Goal: Use online tool/utility: Use online tool/utility

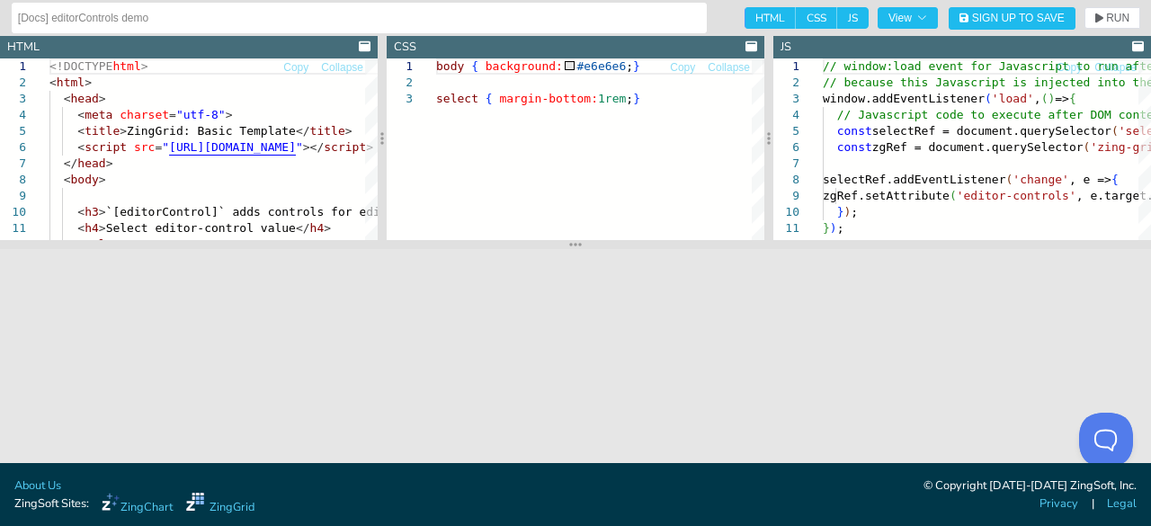
click at [197, 12] on input "[Docs] editorControls demo" at bounding box center [359, 18] width 683 height 29
click at [1124, 18] on span "RUN" at bounding box center [1117, 18] width 23 height 11
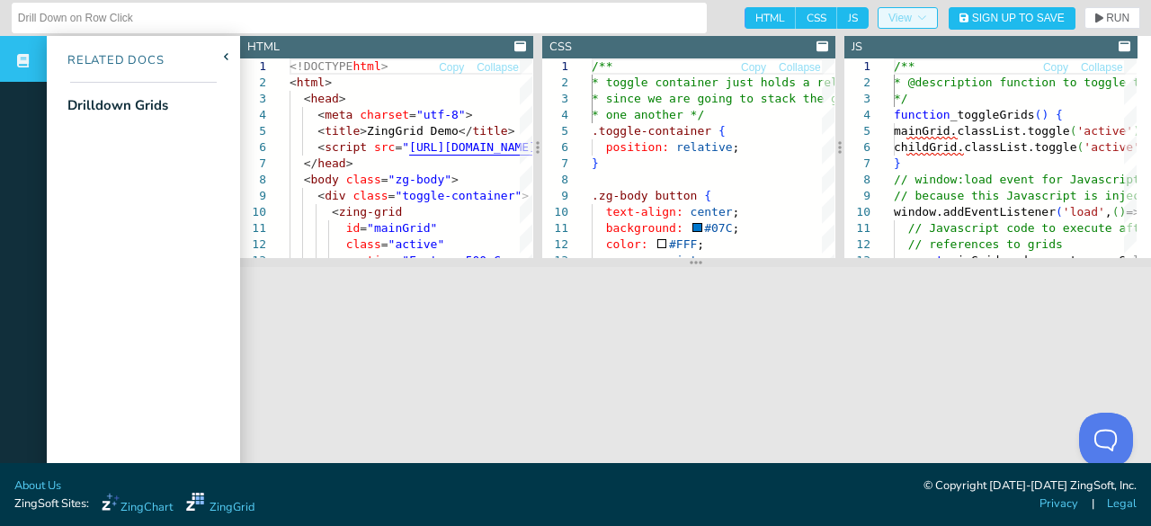
click at [916, 17] on icon "button" at bounding box center [921, 18] width 11 height 11
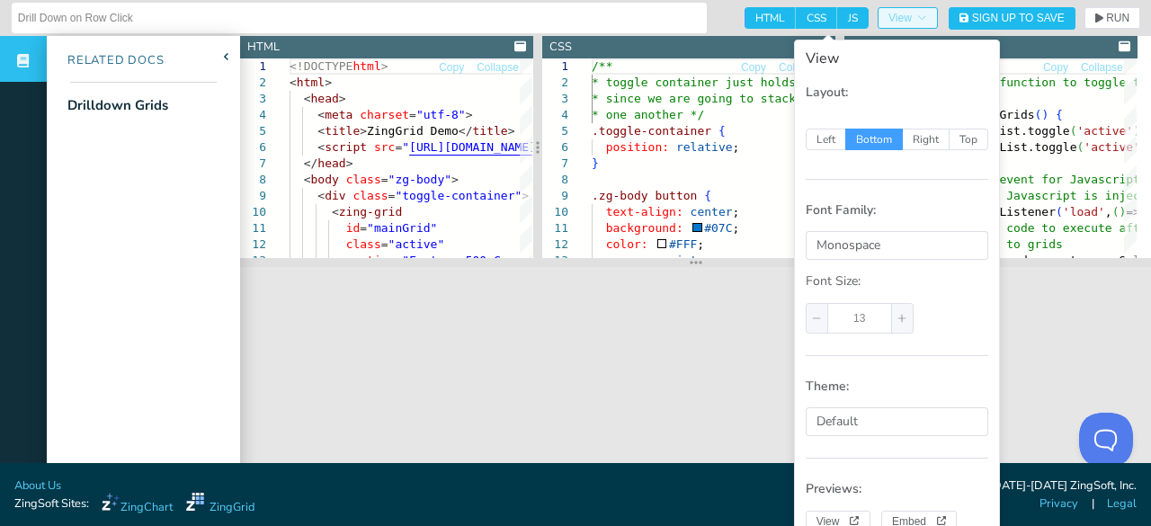
click at [916, 17] on icon "button" at bounding box center [921, 18] width 11 height 11
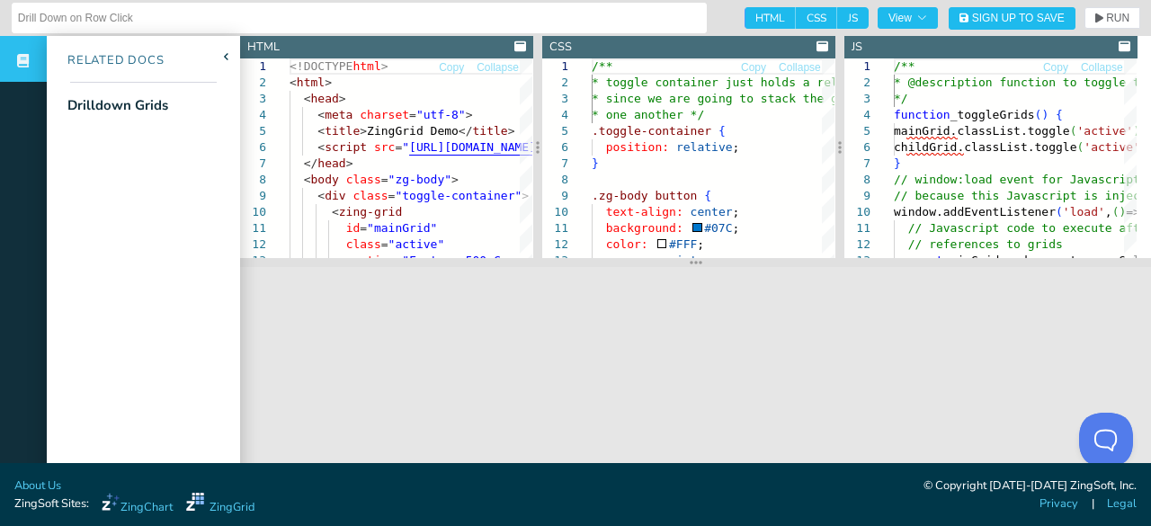
click at [839, 15] on span "JS" at bounding box center [852, 18] width 31 height 22
click at [839, 15] on input "JS" at bounding box center [843, 13] width 12 height 12
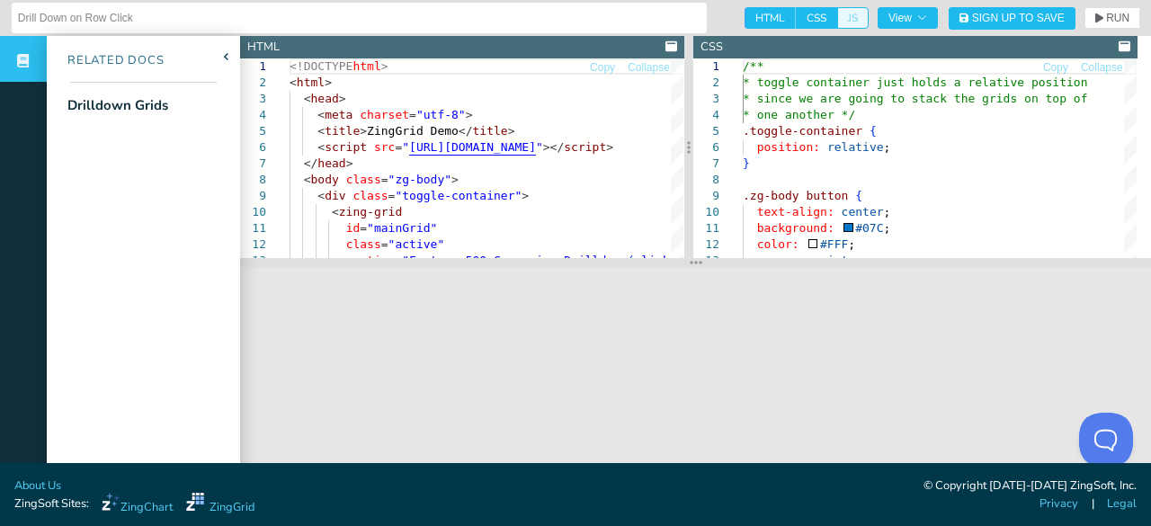
click at [839, 15] on span "JS" at bounding box center [852, 18] width 31 height 22
click at [839, 15] on input "JS" at bounding box center [843, 13] width 12 height 12
checkbox input "true"
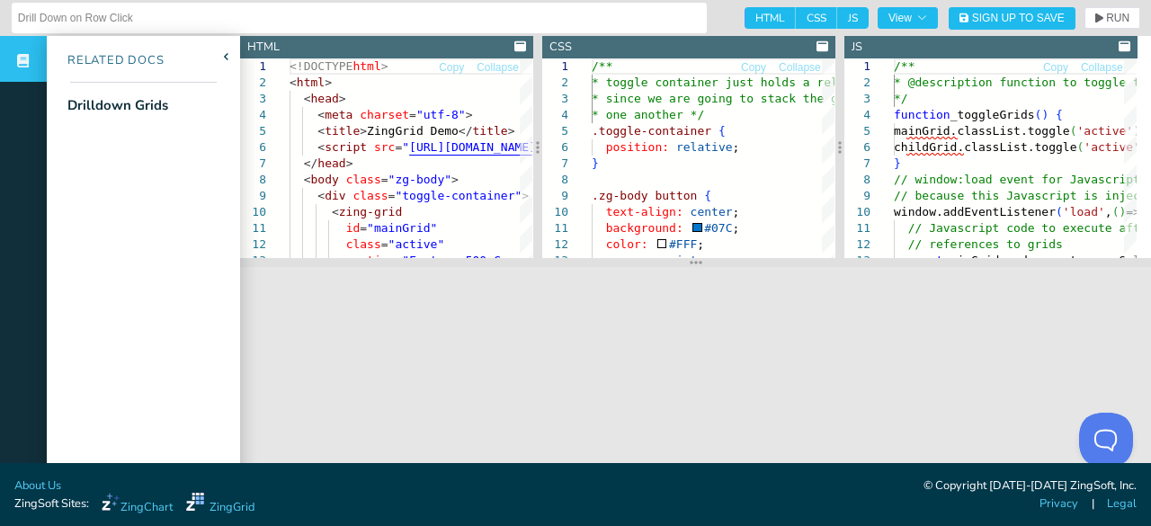
click at [1124, 48] on icon at bounding box center [1125, 46] width 12 height 10
